Goal: Transaction & Acquisition: Purchase product/service

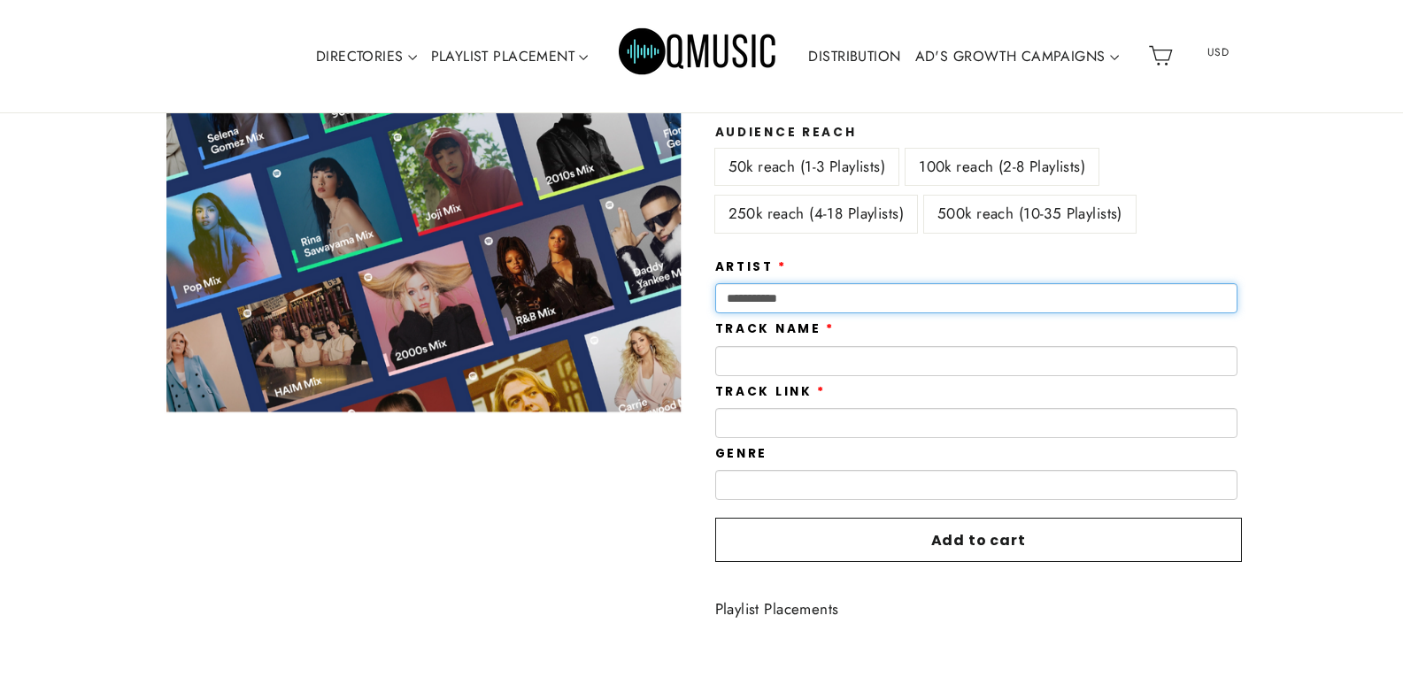
click at [803, 303] on input "**********" at bounding box center [976, 298] width 522 height 30
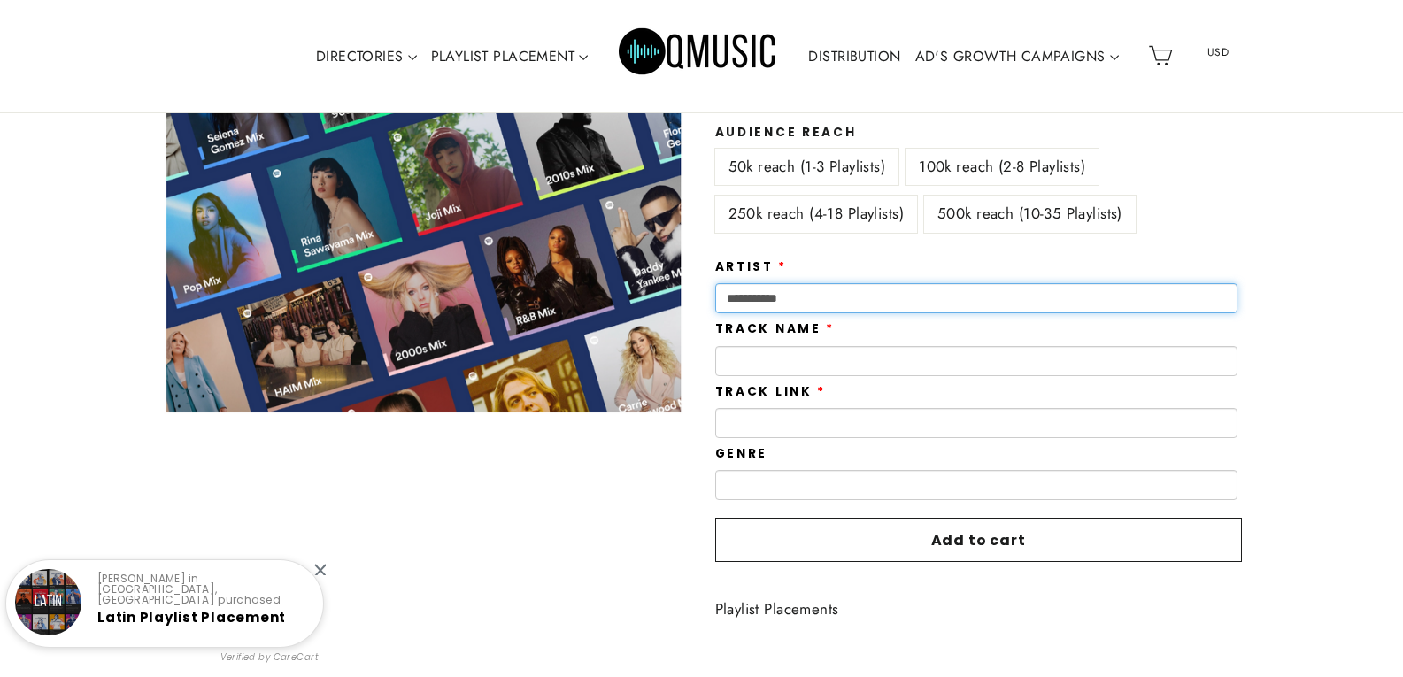
type input "**********"
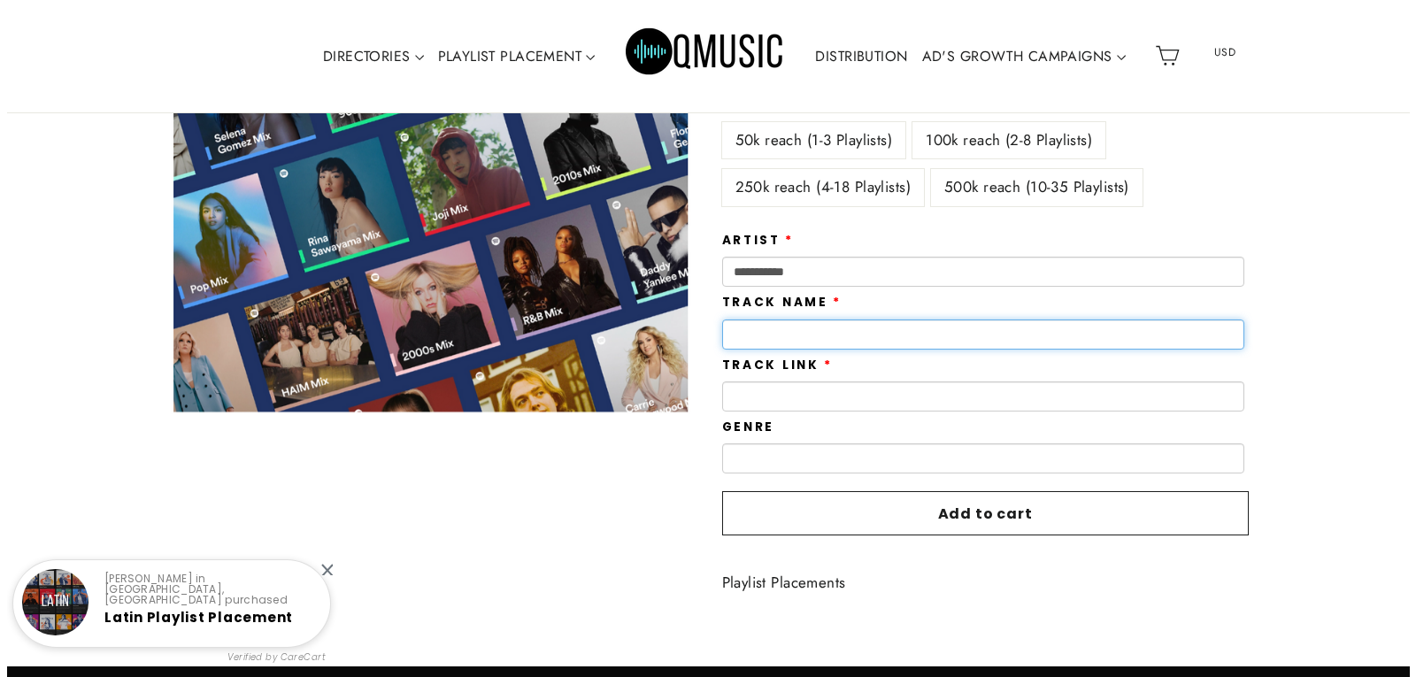
scroll to position [272, 0]
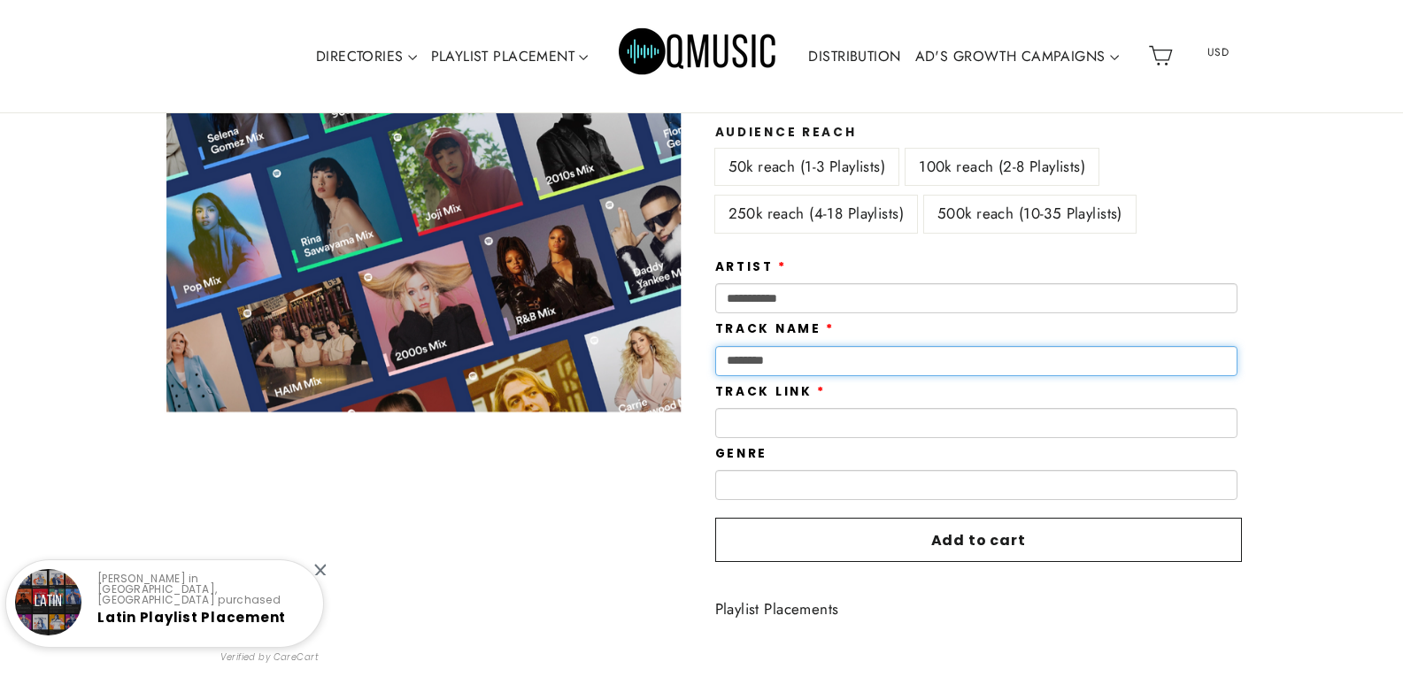
type input "********"
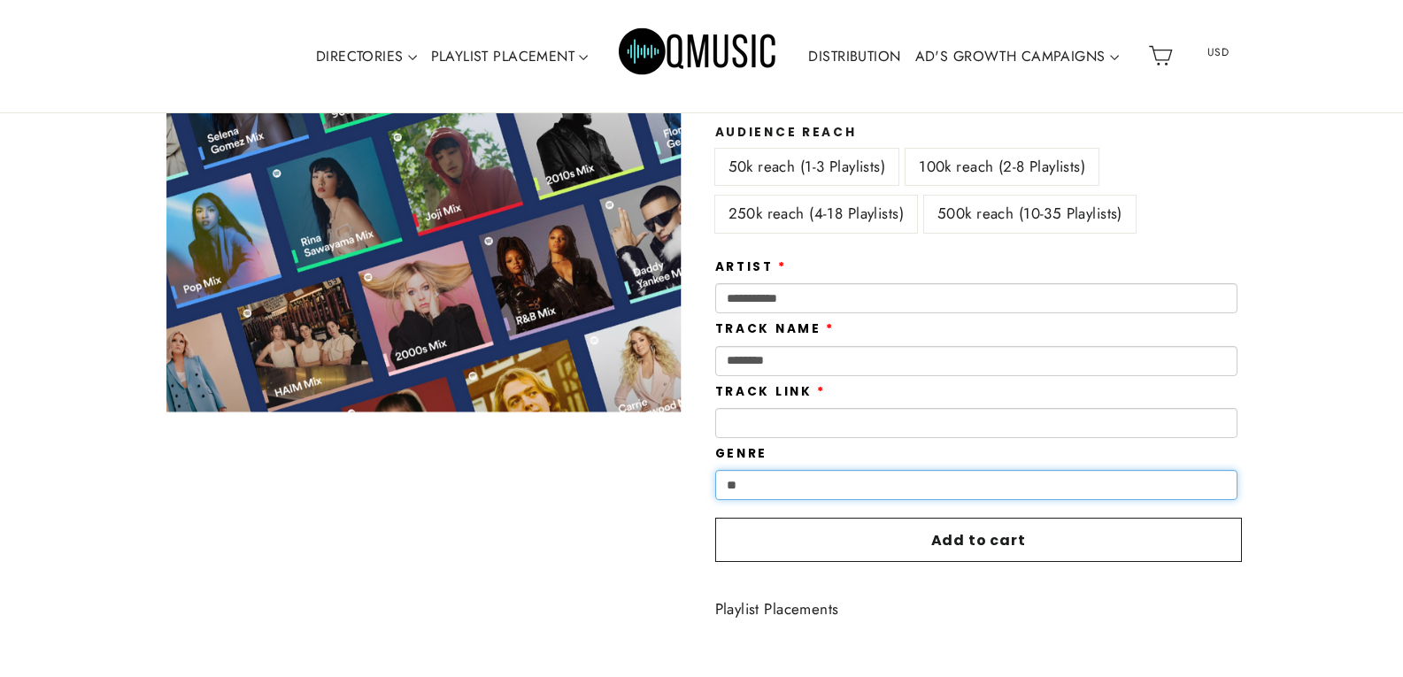
type input "*"
type input "**********"
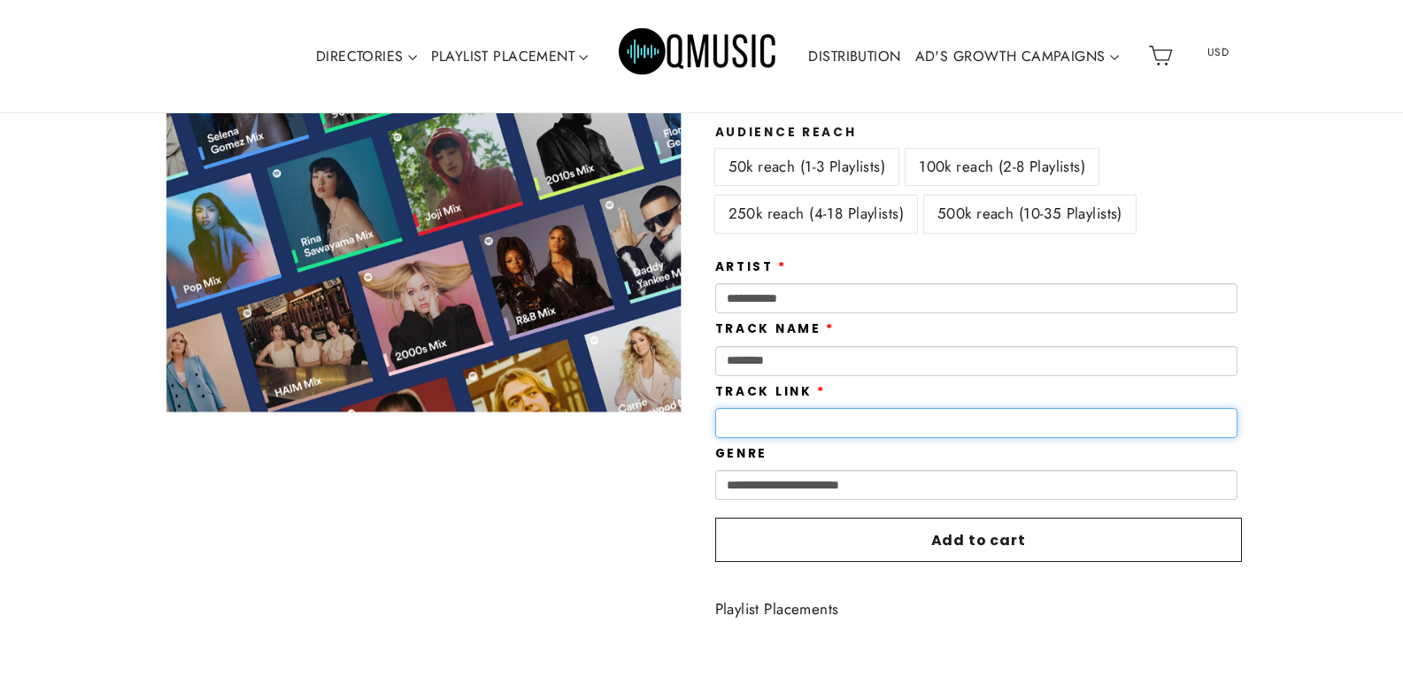
click at [797, 427] on input "text" at bounding box center [976, 423] width 522 height 30
paste input "**********"
type input "**********"
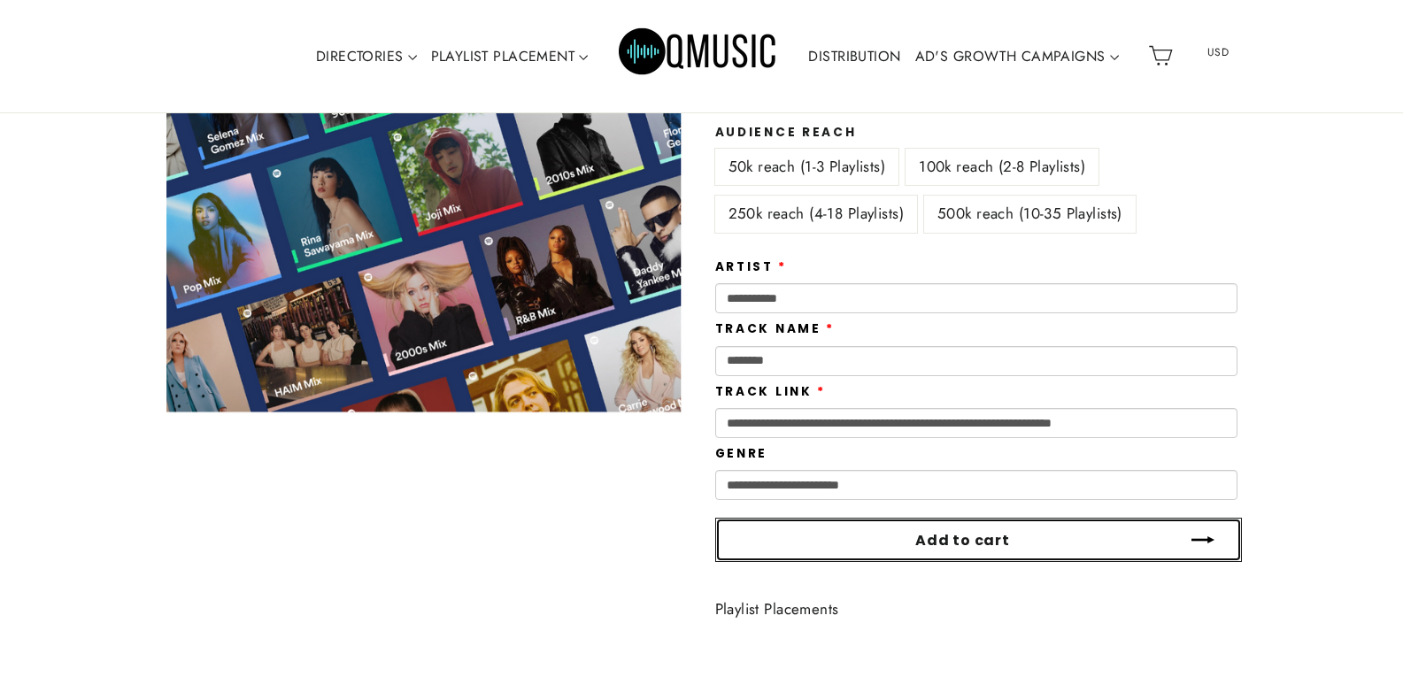
click at [900, 529] on button "Add to cart" at bounding box center [978, 540] width 527 height 44
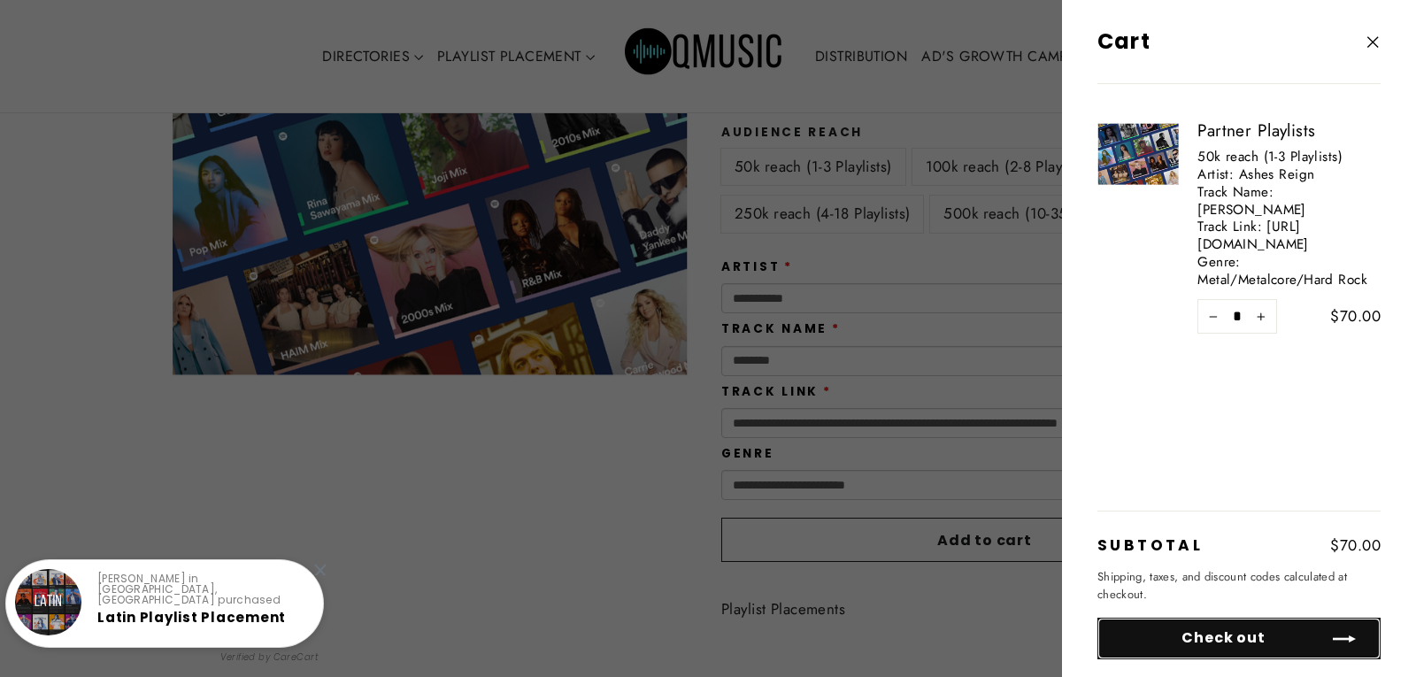
click at [1232, 642] on button "Check out" at bounding box center [1238, 639] width 283 height 42
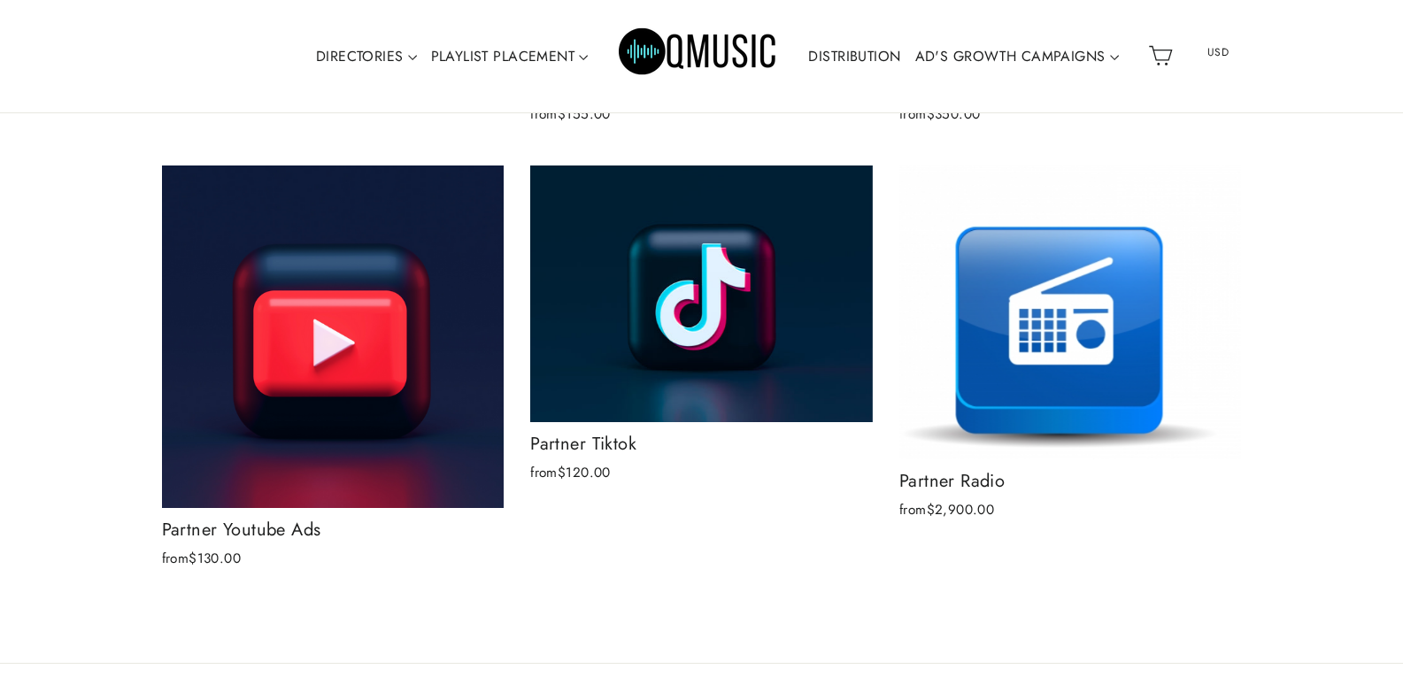
scroll to position [619, 0]
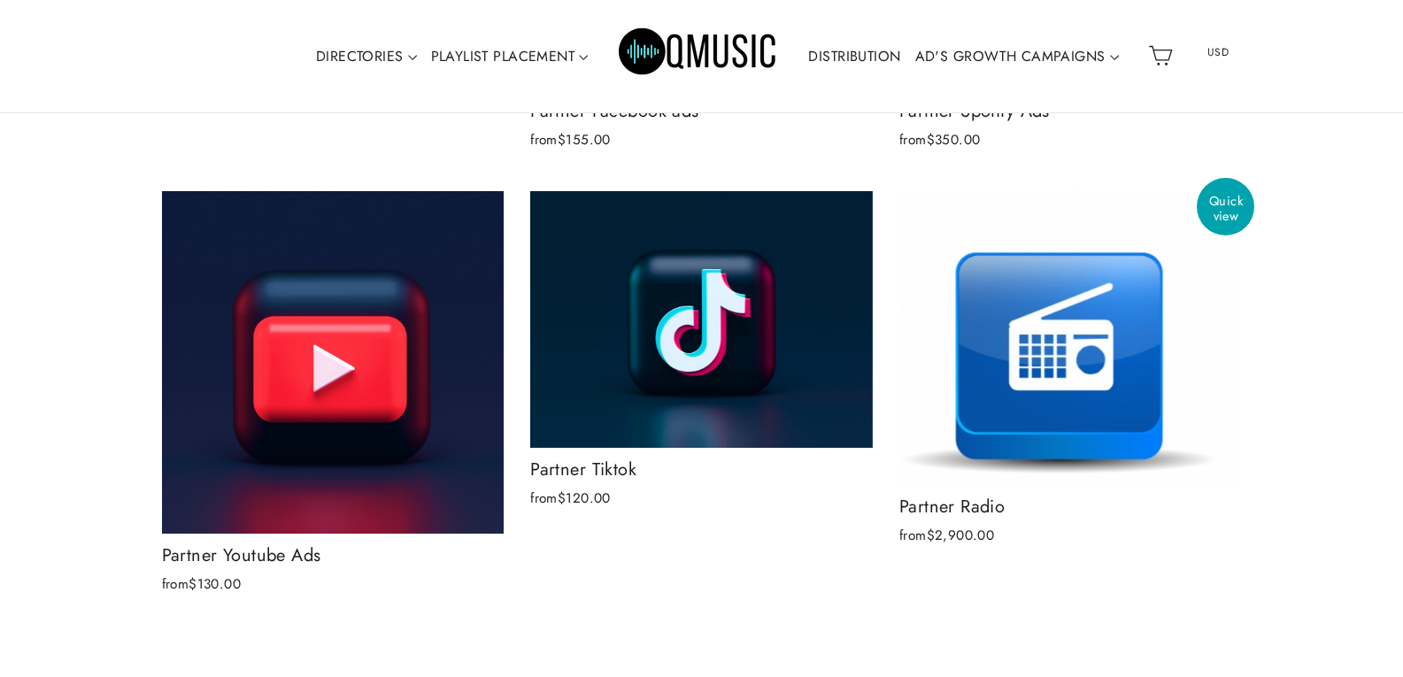
click at [979, 342] on img at bounding box center [1070, 338] width 342 height 294
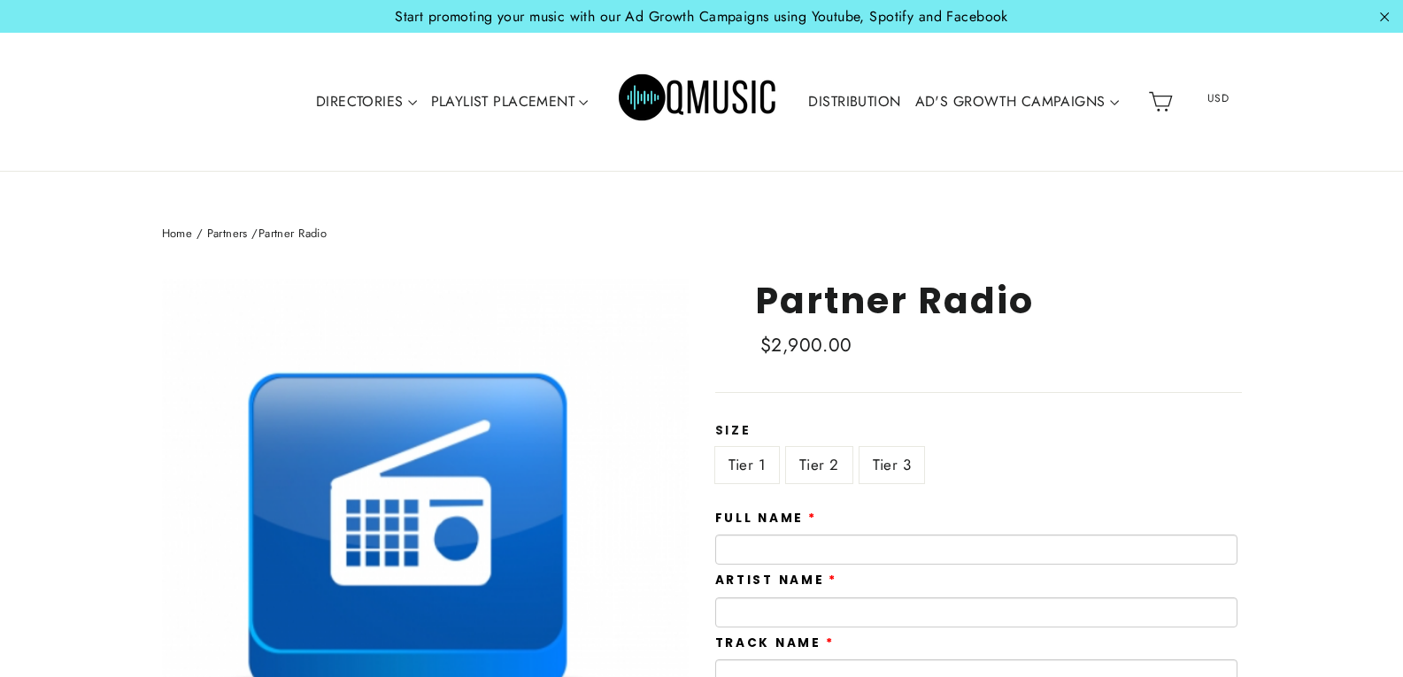
click at [870, 481] on label "Tier 3" at bounding box center [891, 465] width 65 height 36
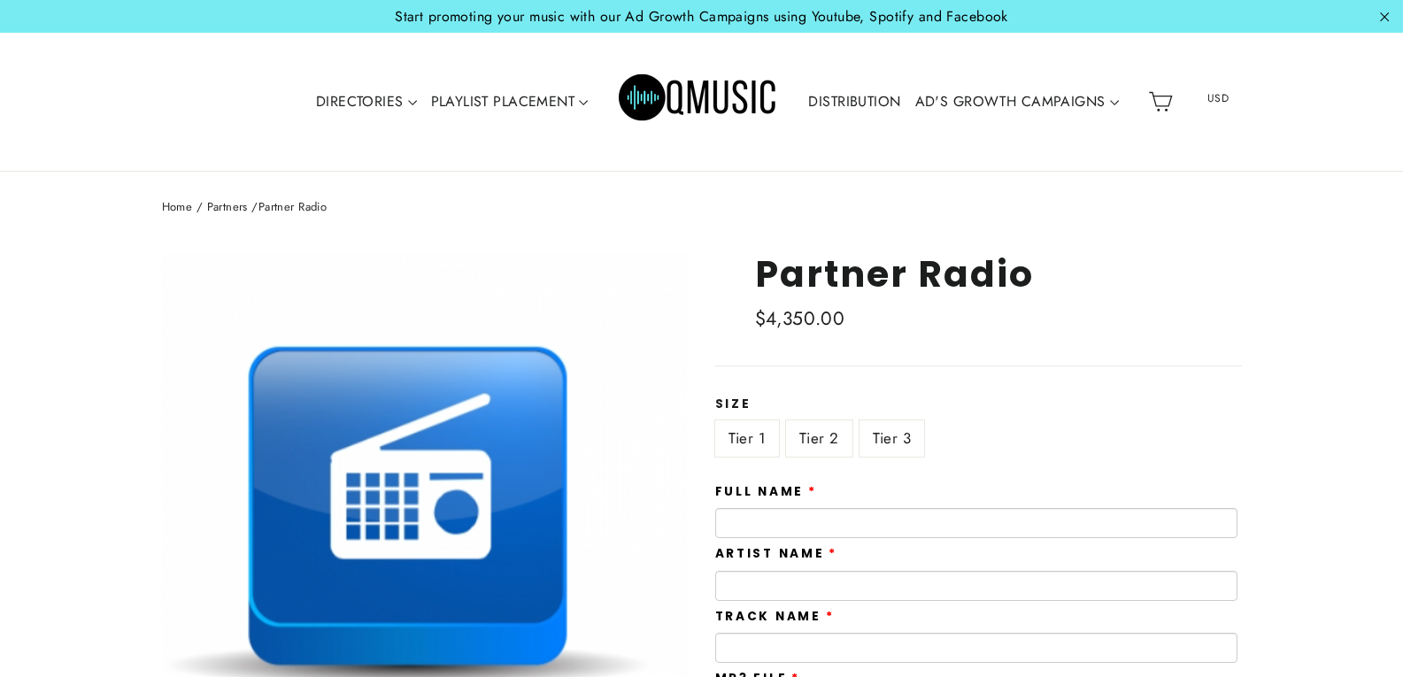
click at [229, 209] on link "Partners" at bounding box center [227, 206] width 41 height 17
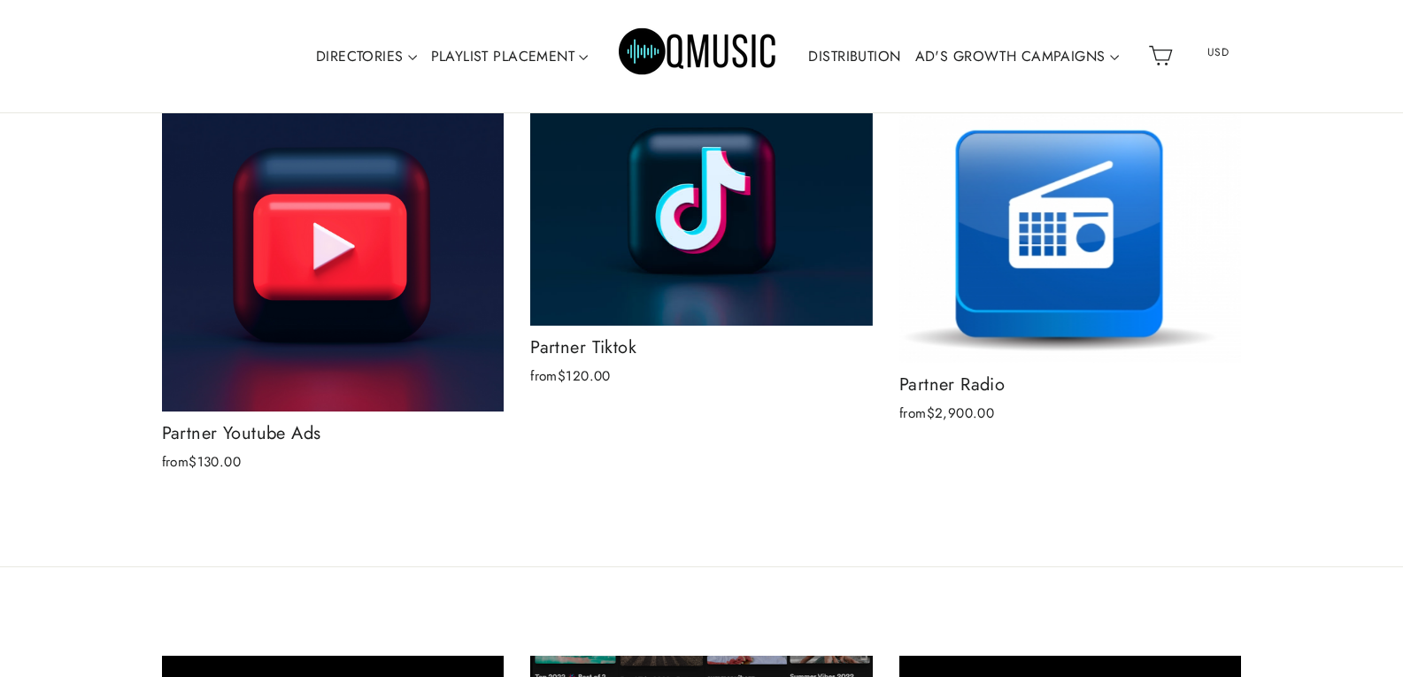
scroll to position [698, 0]
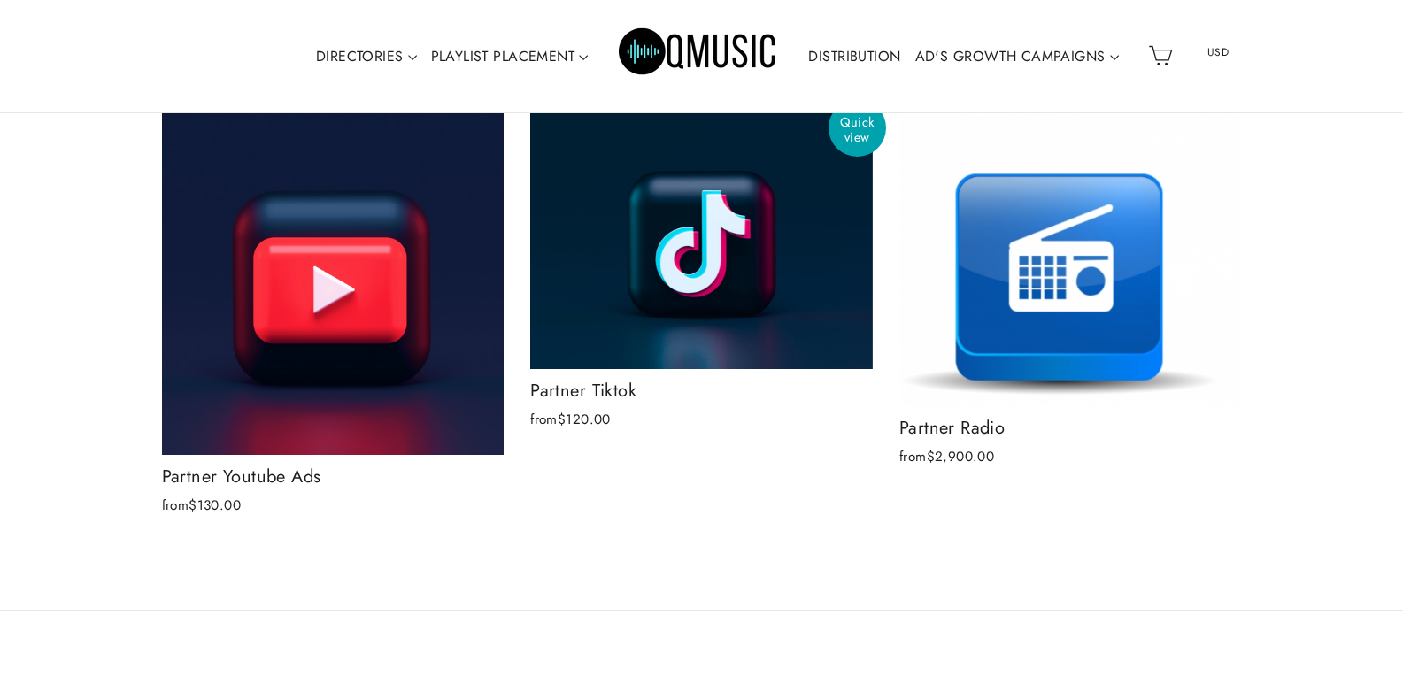
click at [683, 265] on img at bounding box center [701, 240] width 342 height 257
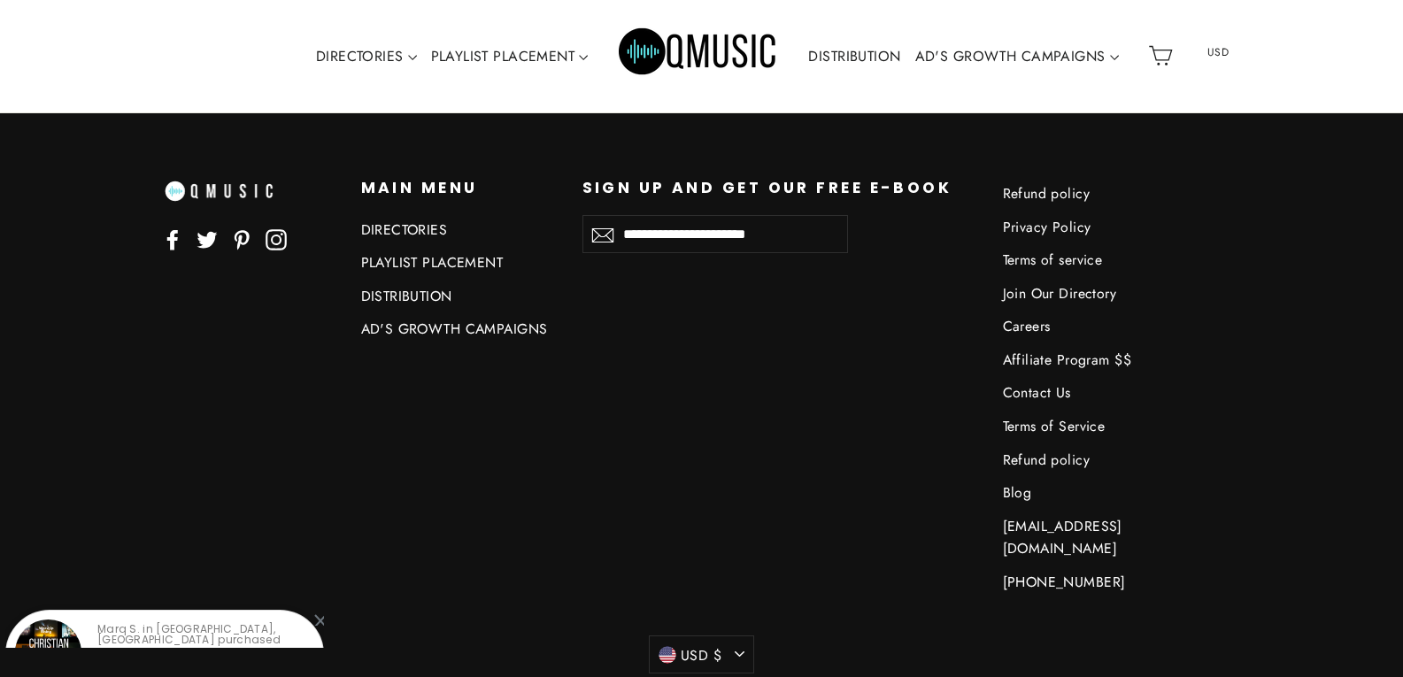
scroll to position [4332, 0]
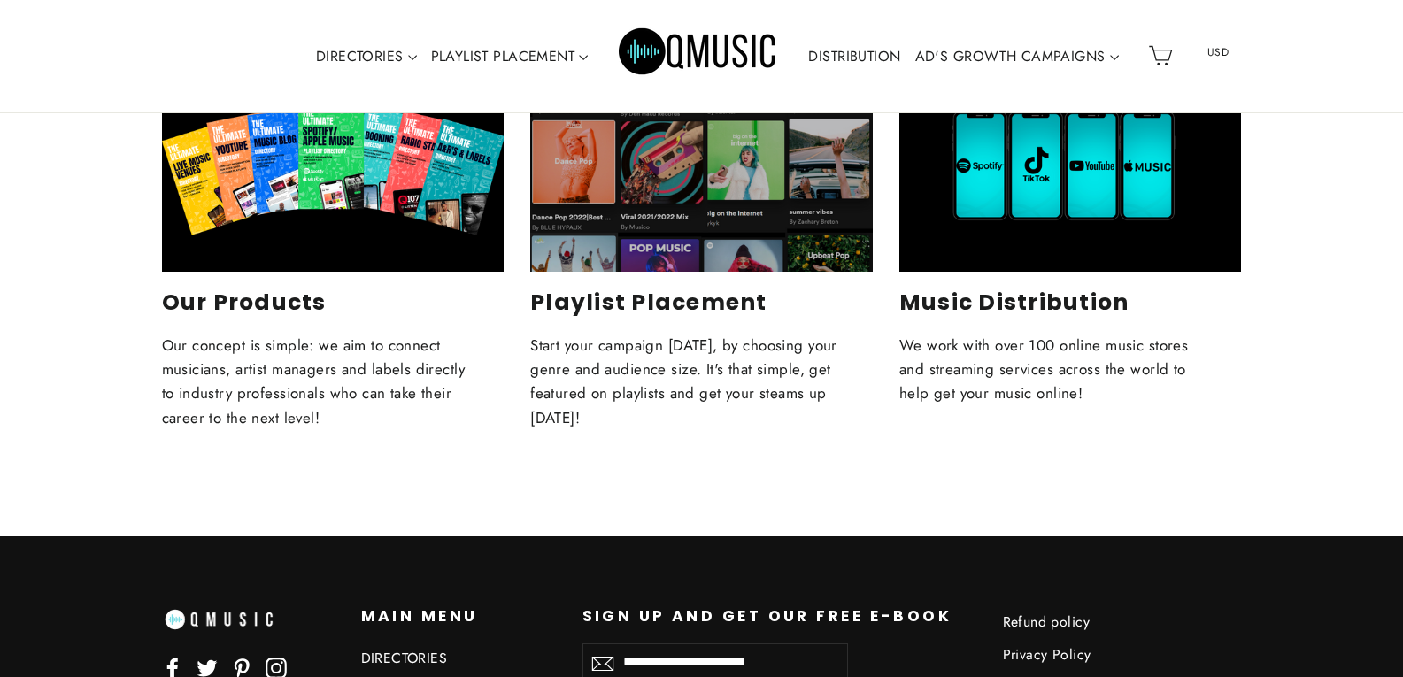
scroll to position [610, 0]
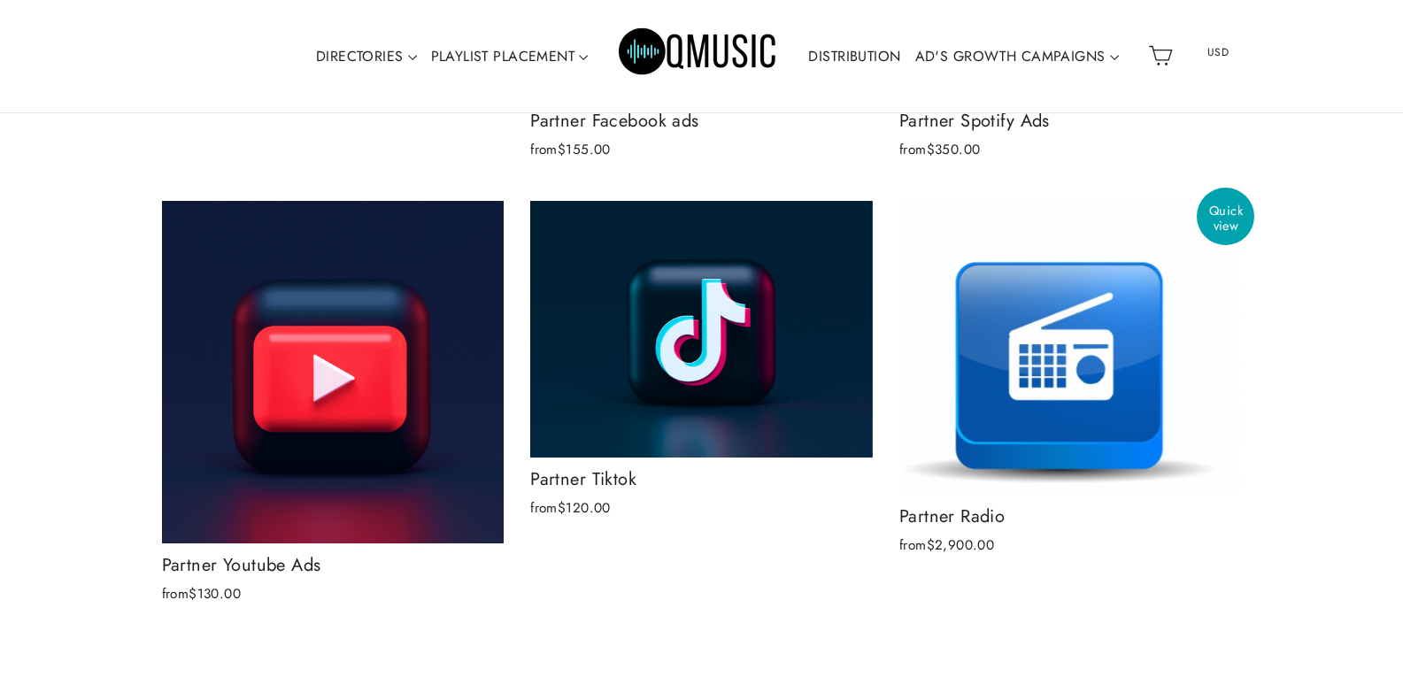
click at [1031, 366] on img at bounding box center [1070, 348] width 342 height 294
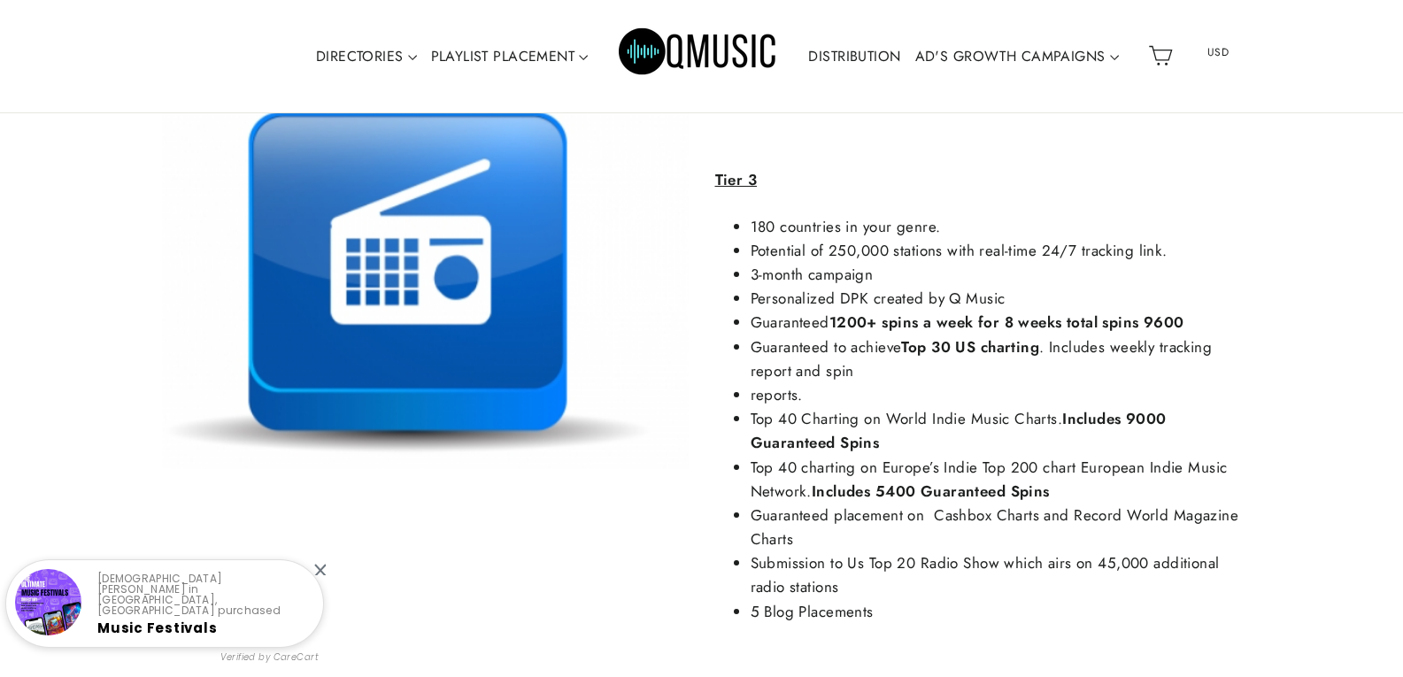
scroll to position [2363, 0]
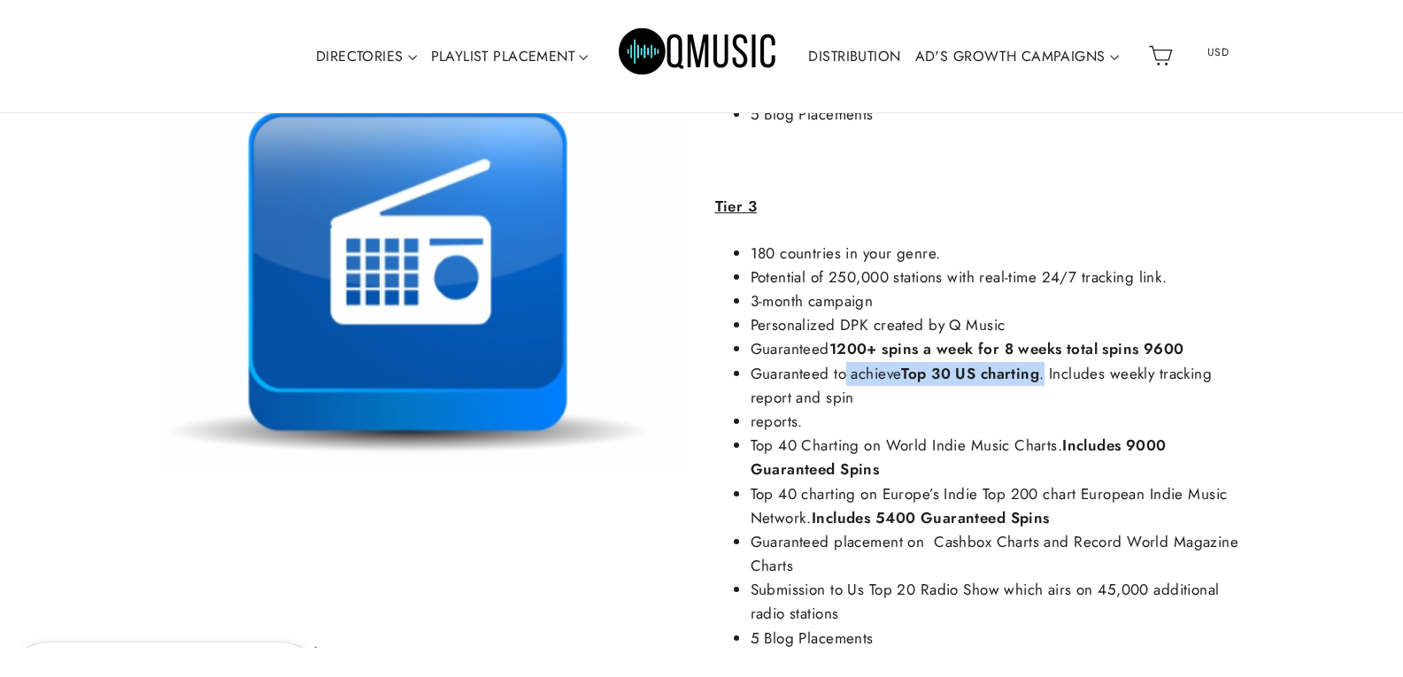
drag, startPoint x: 843, startPoint y: 346, endPoint x: 1049, endPoint y: 353, distance: 206.3
click at [1049, 362] on li "Guaranteed to achieve Top 30 US charting . Includes weekly tracking report and …" at bounding box center [995, 386] width 491 height 48
click at [910, 435] on li "Top 40 Charting on World Indie Music Charts. Includes 9000 Guaranteed Spins" at bounding box center [995, 458] width 491 height 48
drag, startPoint x: 908, startPoint y: 415, endPoint x: 975, endPoint y: 429, distance: 68.7
click at [1003, 445] on li "Top 40 Charting on World Indie Music Charts. Includes 9000 Guaranteed Spins" at bounding box center [995, 458] width 491 height 48
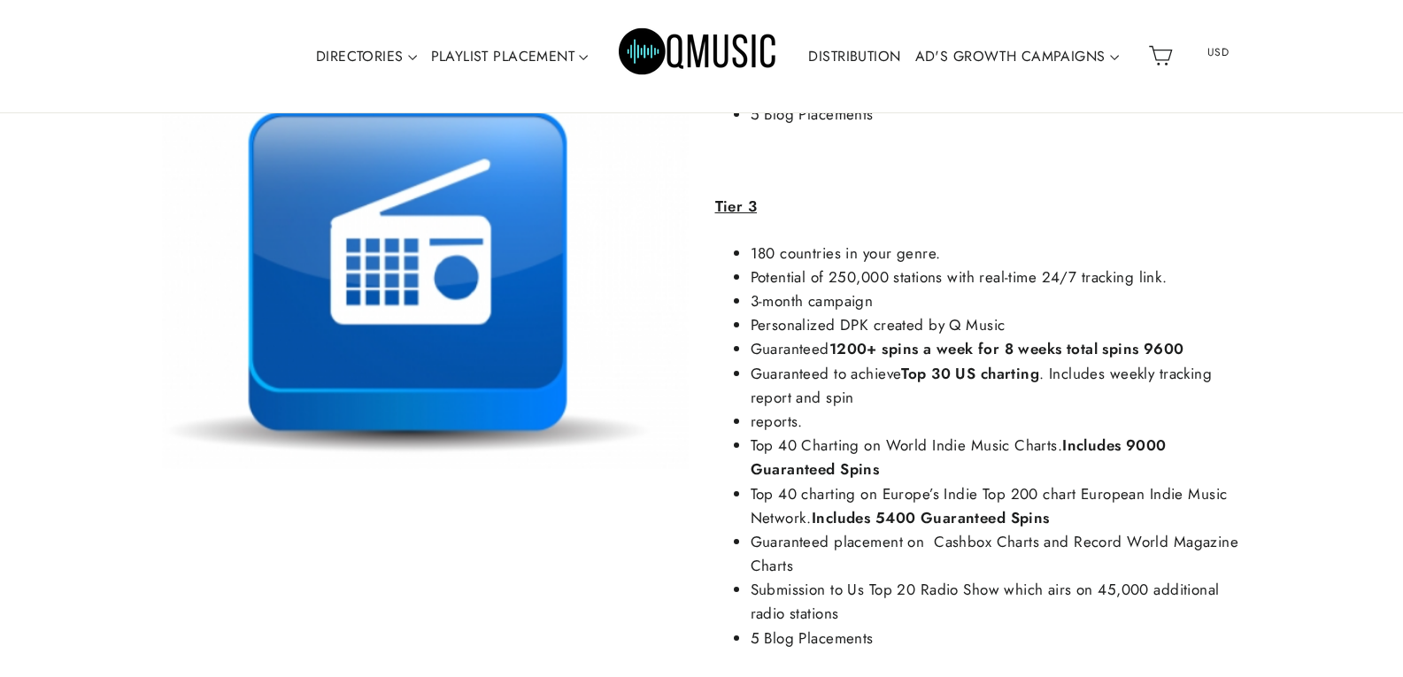
click at [919, 434] on span "Top 40 Charting on World Indie Music Charts." at bounding box center [906, 444] width 312 height 21
drag, startPoint x: 977, startPoint y: 424, endPoint x: 987, endPoint y: 415, distance: 13.2
click at [979, 434] on span "Top 40 Charting on World Indie Music Charts." at bounding box center [906, 444] width 312 height 21
drag, startPoint x: 993, startPoint y: 413, endPoint x: 1058, endPoint y: 444, distance: 72.4
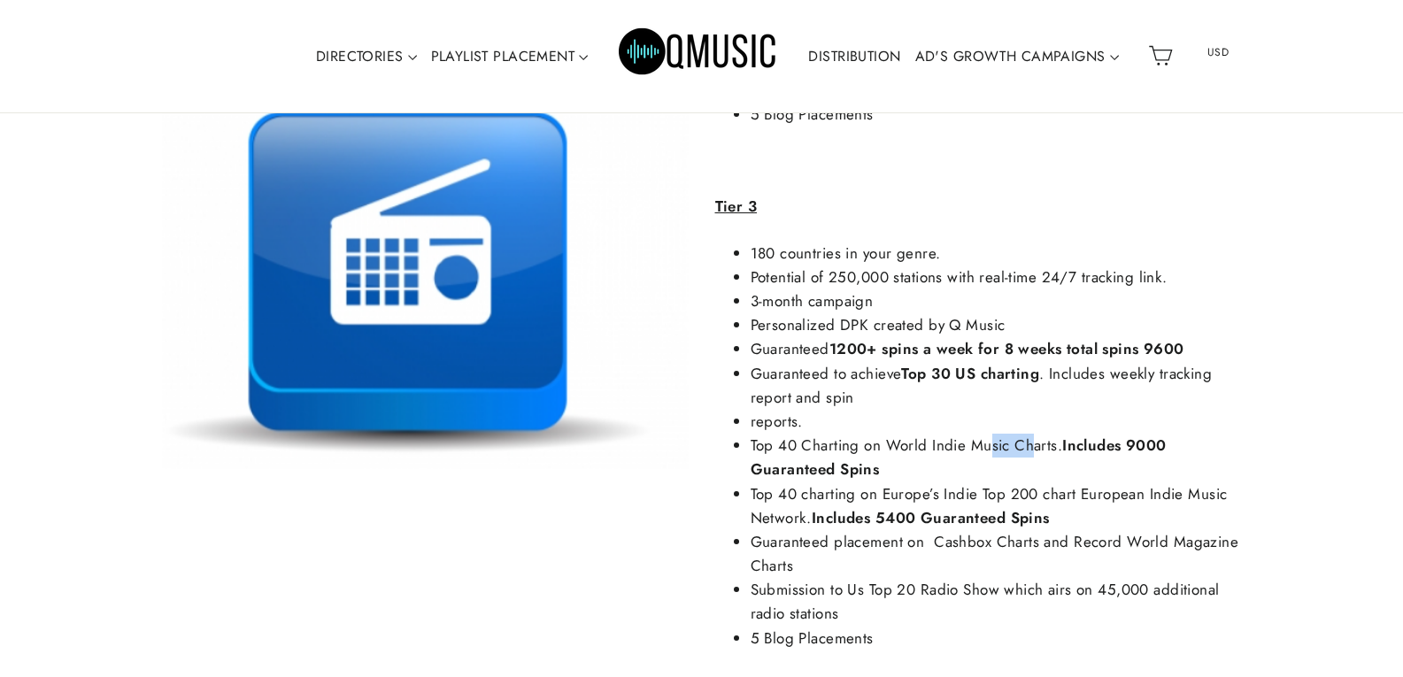
click at [1056, 442] on li "Top 40 Charting on World Indie Music Charts. Includes 9000 Guaranteed Spins" at bounding box center [995, 458] width 491 height 48
click at [1059, 444] on li "Top 40 Charting on World Indie Music Charts. Includes 9000 Guaranteed Spins" at bounding box center [995, 458] width 491 height 48
drag, startPoint x: 793, startPoint y: 493, endPoint x: 1025, endPoint y: 473, distance: 232.7
click at [1080, 491] on li "Top 40 charting on Europe’s Indie Top 200 chart European Indie Music Network. I…" at bounding box center [995, 506] width 491 height 48
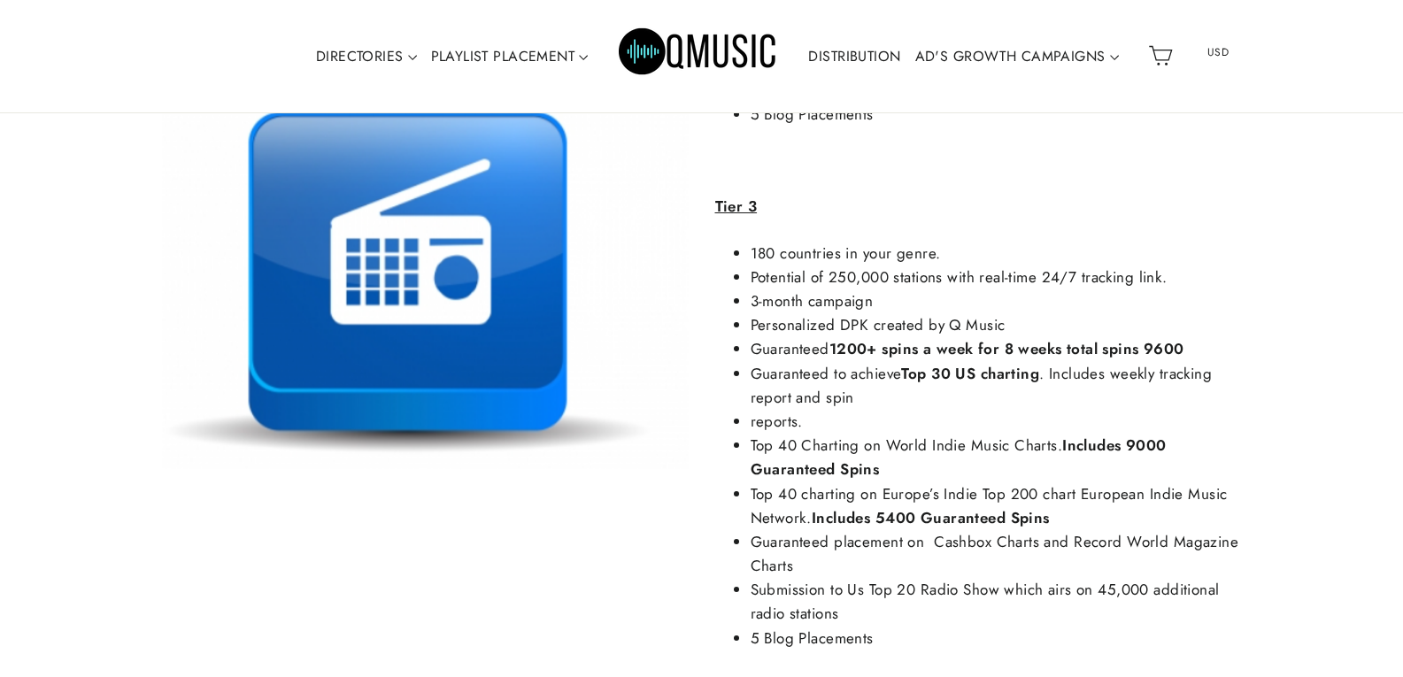
click at [1023, 483] on span "Top 40 charting on Europe’s Indie Top 200 chart European Indie Music Network." at bounding box center [988, 505] width 477 height 45
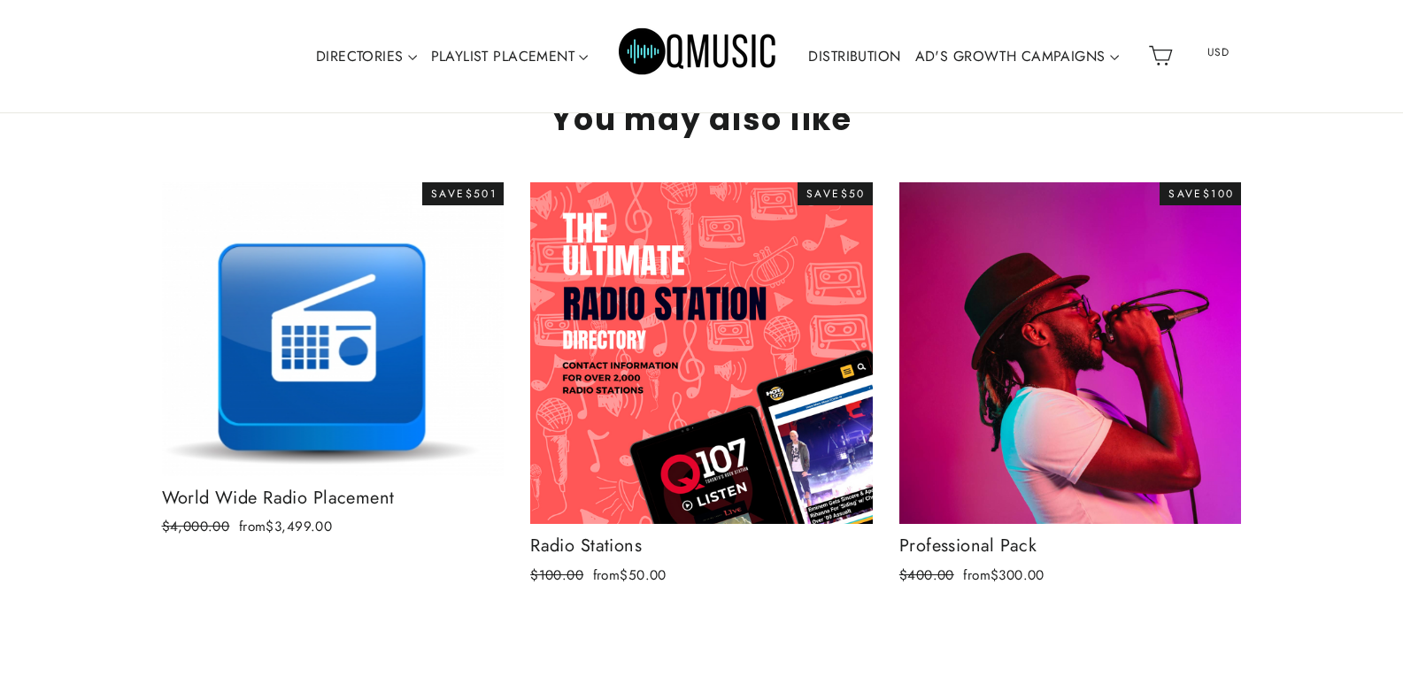
scroll to position [4840, 0]
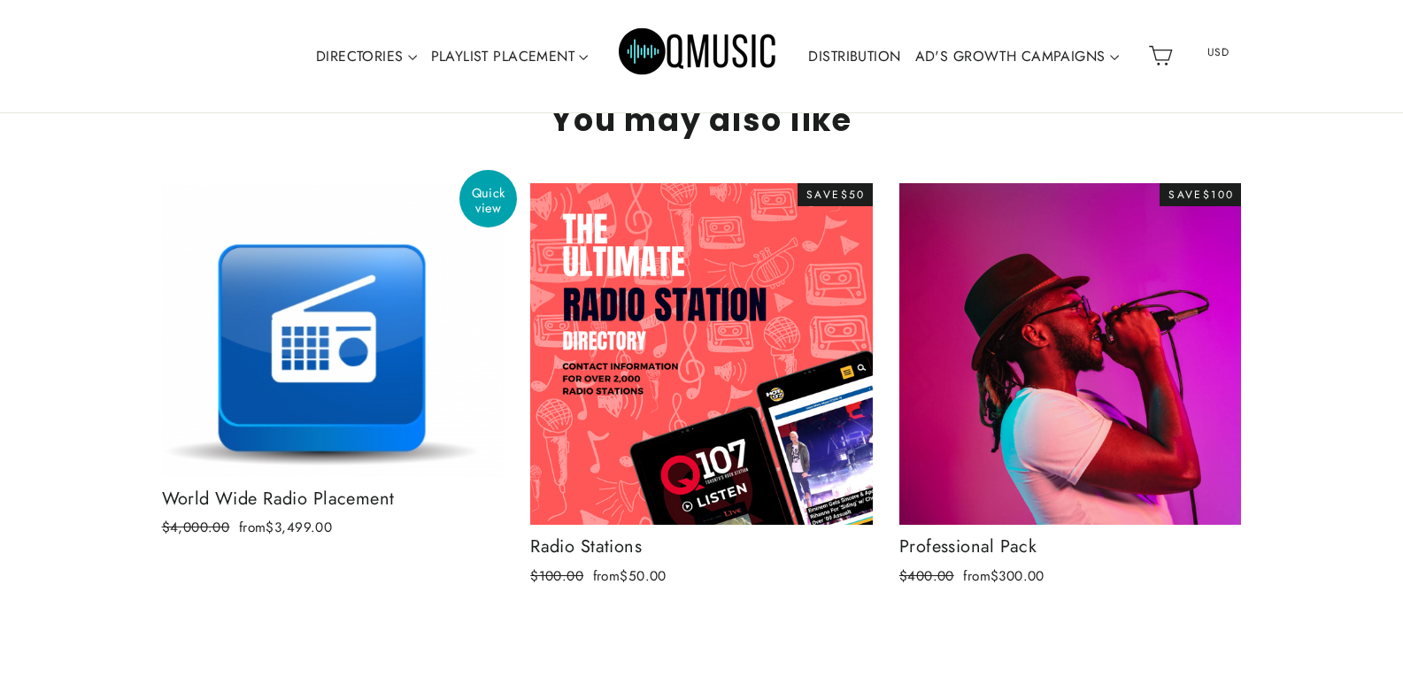
click at [278, 345] on img at bounding box center [333, 330] width 342 height 294
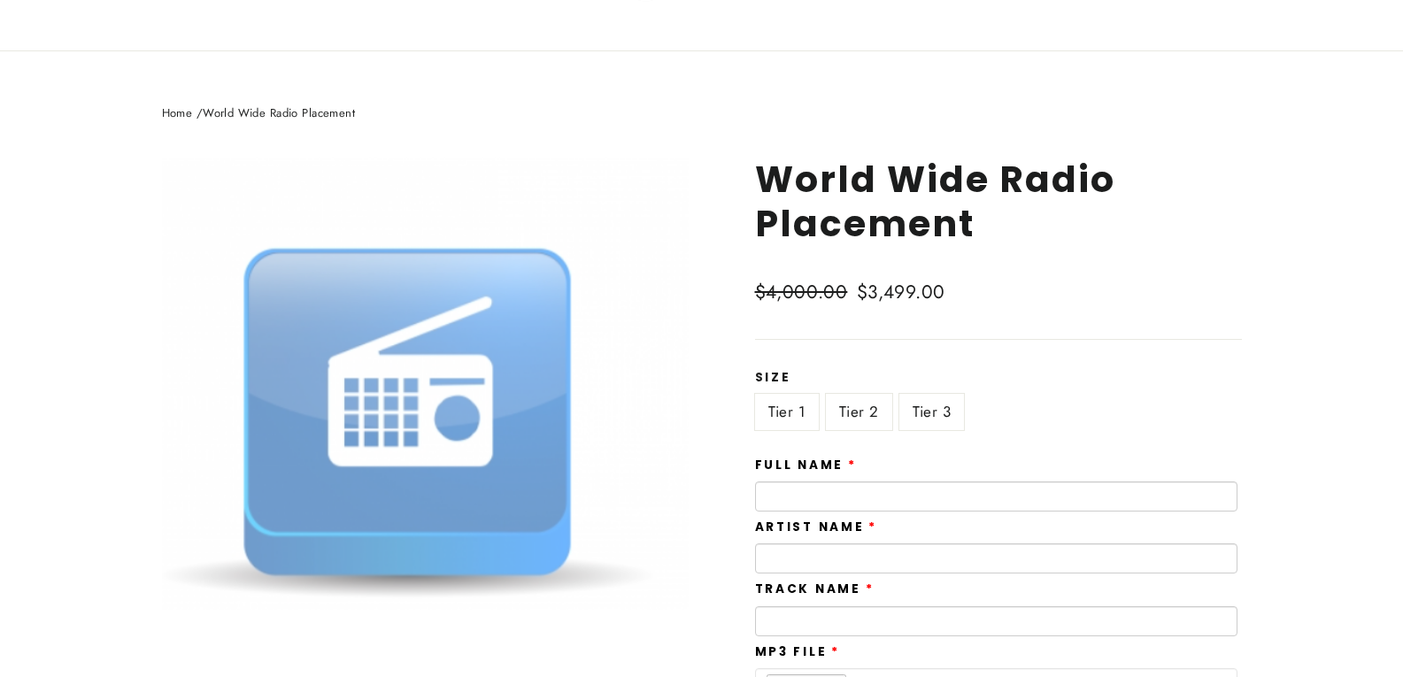
click at [943, 399] on label "Tier 3" at bounding box center [931, 412] width 65 height 36
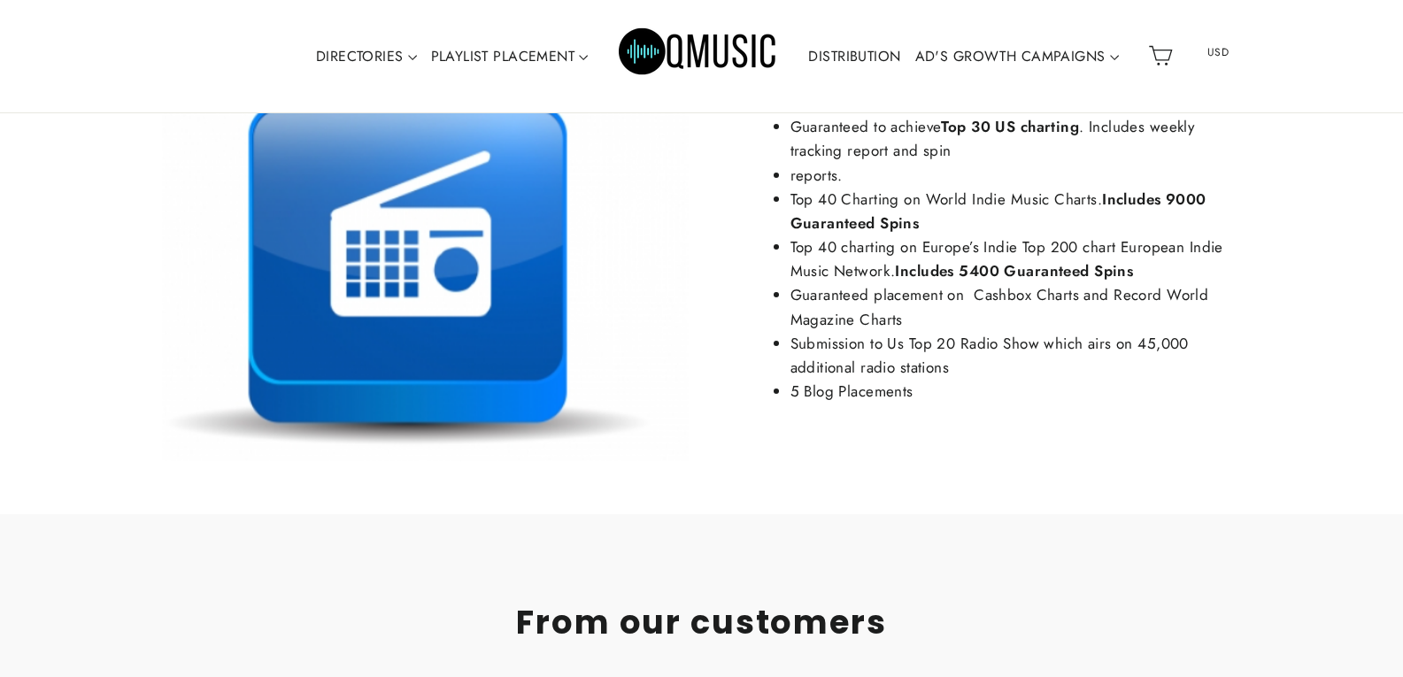
scroll to position [3192, 0]
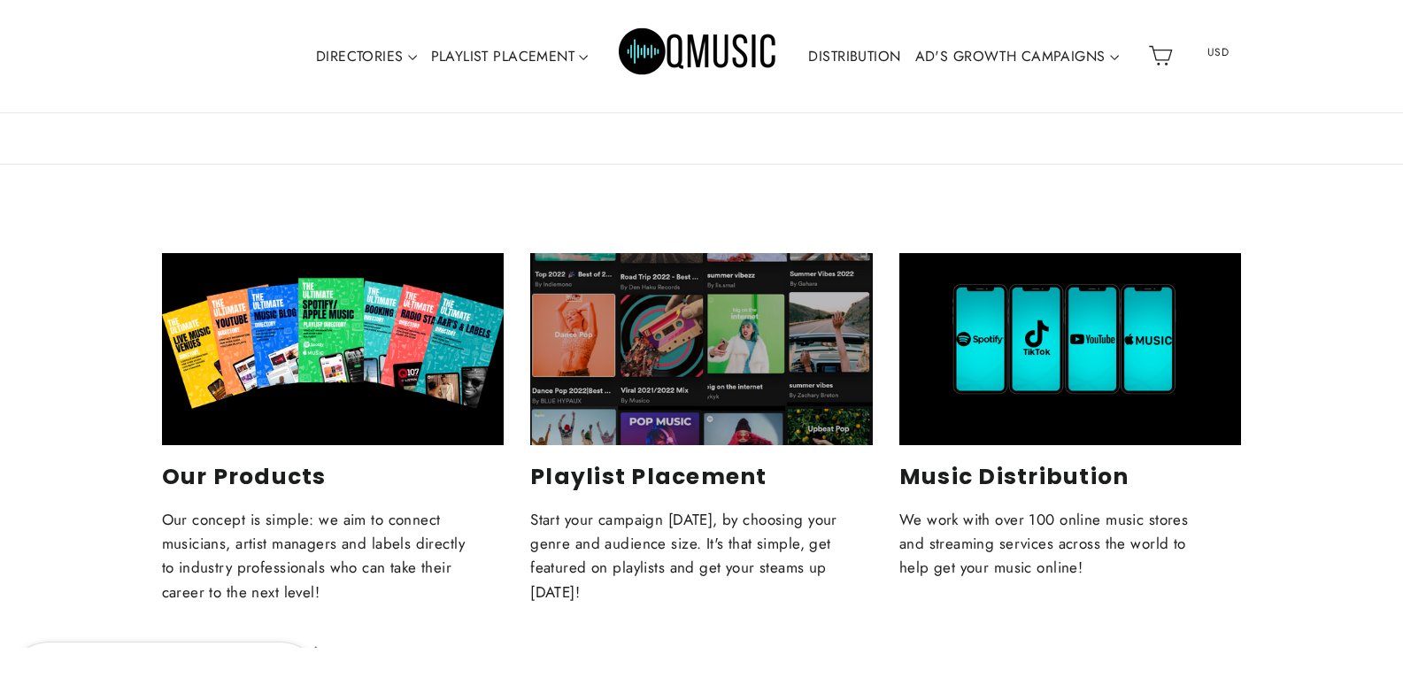
scroll to position [4929, 0]
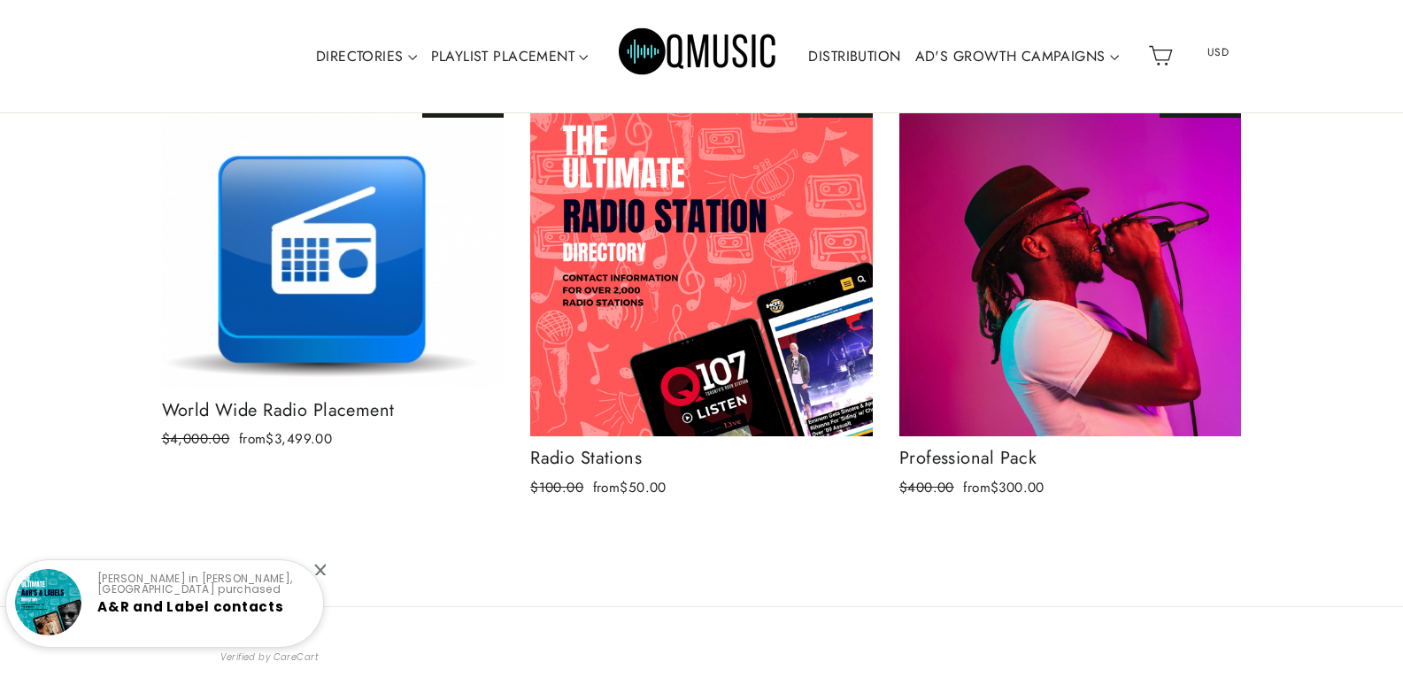
click at [321, 566] on div at bounding box center [320, 570] width 12 height 12
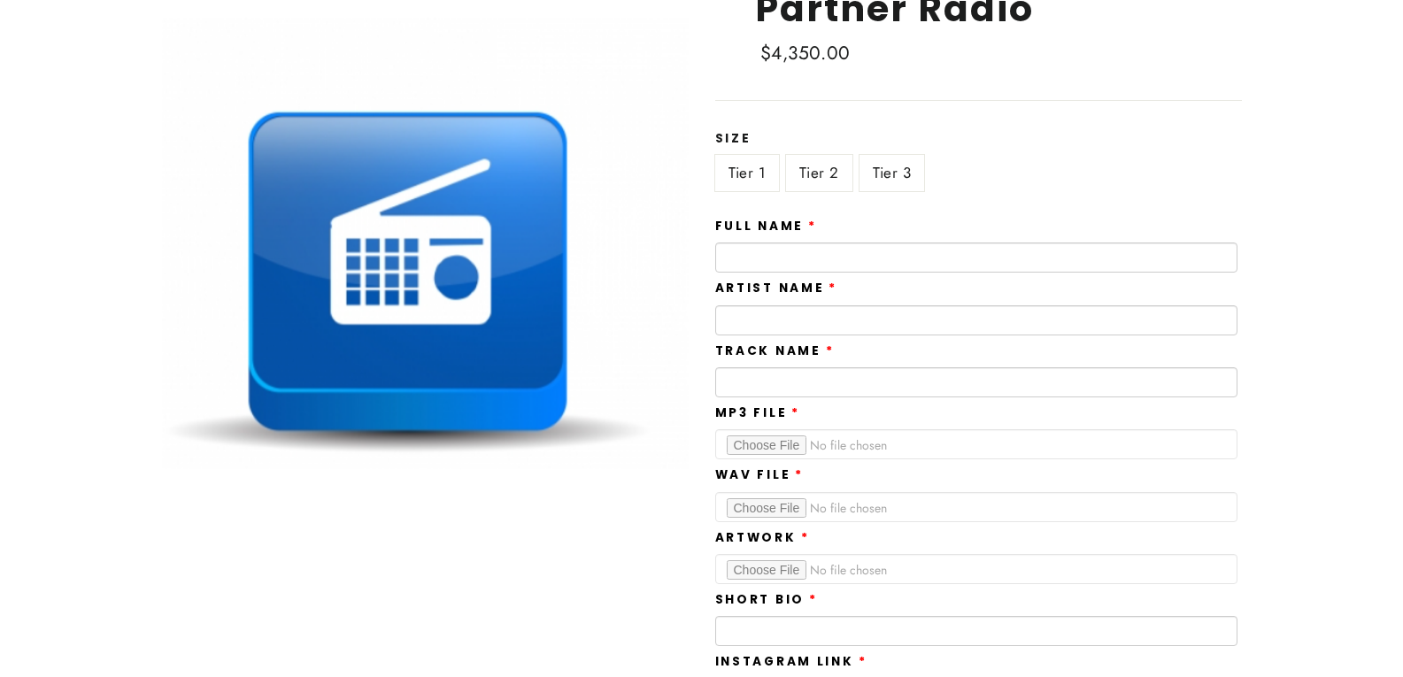
scroll to position [0, 0]
